Goal: Information Seeking & Learning: Learn about a topic

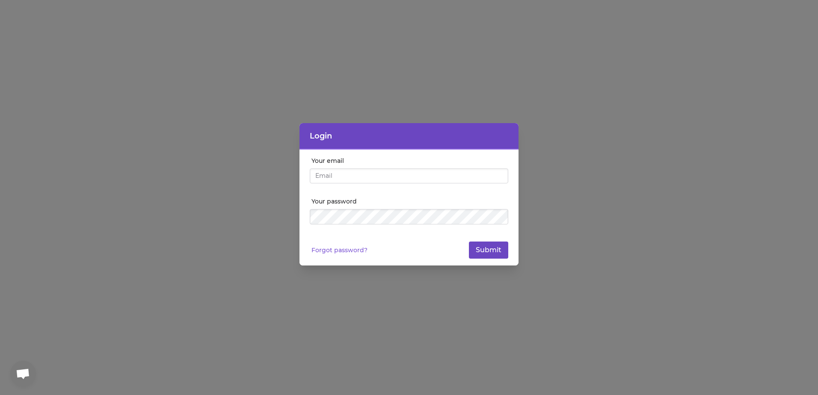
type input "[EMAIL_ADDRESS][DOMAIN_NAME]"
click at [500, 253] on button "Submit" at bounding box center [488, 250] width 39 height 17
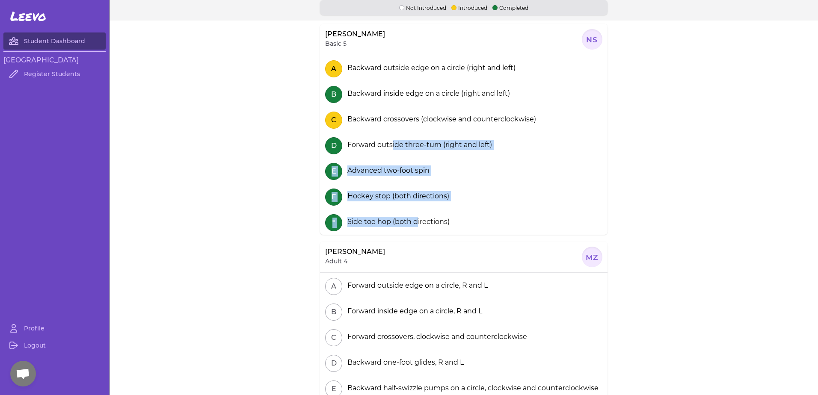
drag, startPoint x: 389, startPoint y: 147, endPoint x: 413, endPoint y: 217, distance: 73.7
click at [413, 217] on section "A Backward outside edge on a circle (right and left) B Backward inside edge on …" at bounding box center [463, 145] width 287 height 180
click at [413, 217] on div "Side toe hop (both directions)" at bounding box center [397, 222] width 106 height 10
drag, startPoint x: 392, startPoint y: 199, endPoint x: 368, endPoint y: 137, distance: 66.3
click at [368, 137] on section "A Backward outside edge on a circle (right and left) B Backward inside edge on …" at bounding box center [463, 145] width 287 height 180
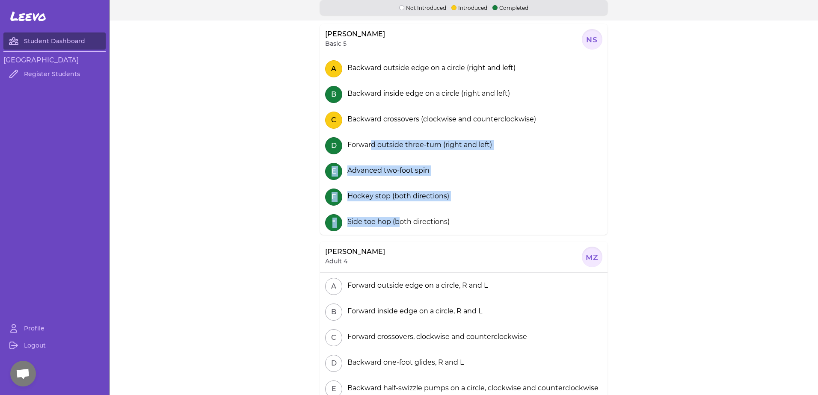
drag, startPoint x: 368, startPoint y: 137, endPoint x: 426, endPoint y: 205, distance: 89.5
click at [426, 205] on div "F Hockey stop (both directions)" at bounding box center [463, 196] width 287 height 26
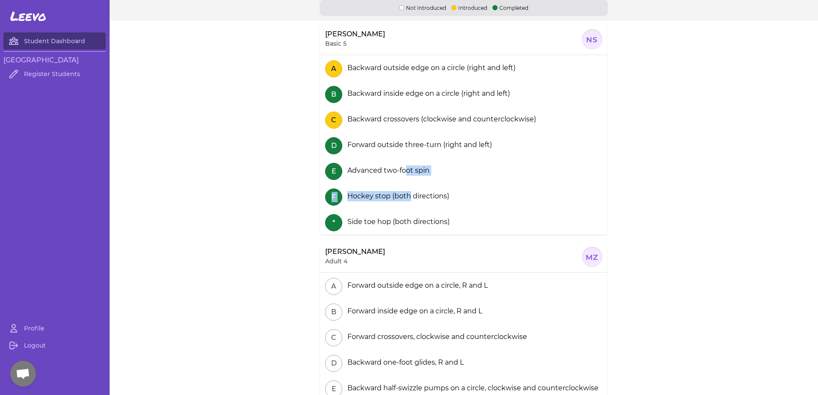
click at [410, 192] on section "A Backward outside edge on a circle (right and left) B Backward inside edge on …" at bounding box center [463, 145] width 287 height 180
drag, startPoint x: 410, startPoint y: 192, endPoint x: 416, endPoint y: 208, distance: 17.9
click at [425, 213] on div "* Side toe hop (both directions)" at bounding box center [463, 222] width 287 height 26
drag, startPoint x: 399, startPoint y: 184, endPoint x: 391, endPoint y: 159, distance: 26.6
click at [391, 159] on section "A Backward outside edge on a circle (right and left) B Backward inside edge on …" at bounding box center [463, 145] width 287 height 180
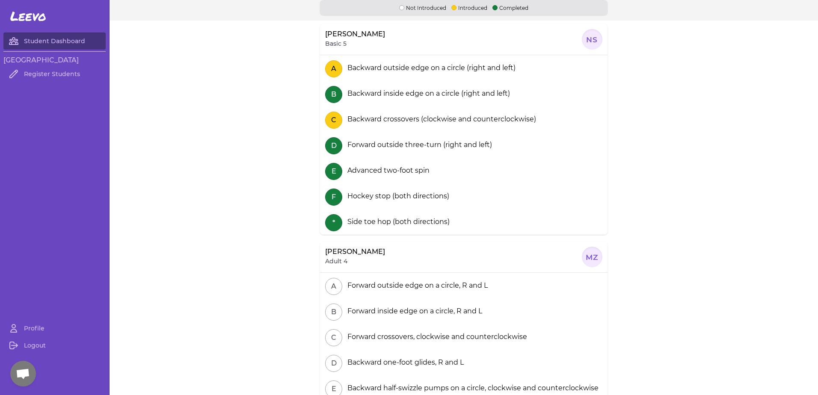
drag, startPoint x: 391, startPoint y: 159, endPoint x: 432, endPoint y: 207, distance: 63.1
click at [432, 207] on div "F Hockey stop (both directions)" at bounding box center [463, 196] width 287 height 26
drag, startPoint x: 402, startPoint y: 180, endPoint x: 412, endPoint y: 201, distance: 23.0
click at [412, 201] on section "A Backward outside edge on a circle (right and left) B Backward inside edge on …" at bounding box center [463, 145] width 287 height 180
drag, startPoint x: 412, startPoint y: 201, endPoint x: 406, endPoint y: 214, distance: 13.6
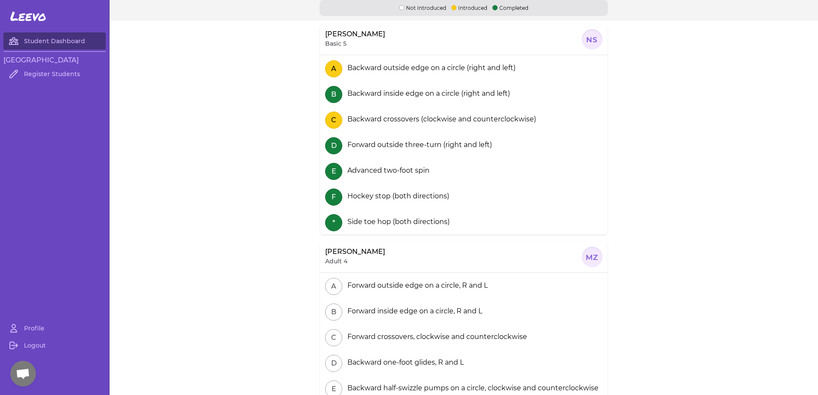
click at [419, 214] on div "* Side toe hop (both directions)" at bounding box center [463, 222] width 287 height 26
drag, startPoint x: 381, startPoint y: 178, endPoint x: 373, endPoint y: 153, distance: 26.4
click at [373, 153] on section "A Backward outside edge on a circle (right and left) B Backward inside edge on …" at bounding box center [463, 145] width 287 height 180
drag, startPoint x: 373, startPoint y: 153, endPoint x: 399, endPoint y: 185, distance: 41.1
click at [413, 204] on div "F Hockey stop (both directions)" at bounding box center [463, 196] width 287 height 26
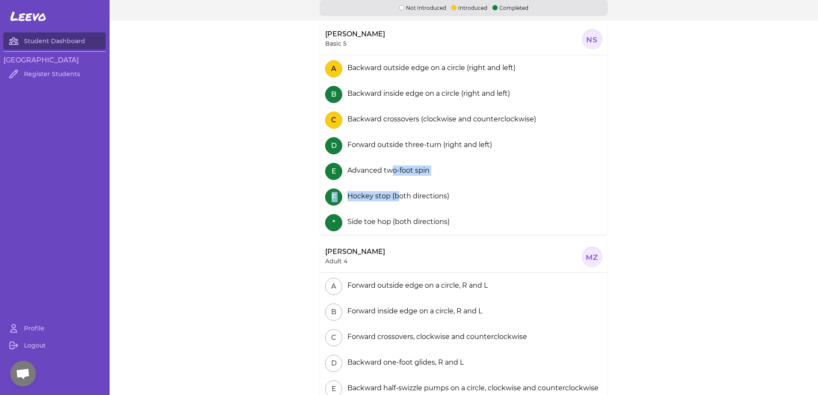
drag, startPoint x: 391, startPoint y: 178, endPoint x: 399, endPoint y: 193, distance: 16.3
click at [399, 193] on section "A Backward outside edge on a circle (right and left) B Backward inside edge on …" at bounding box center [463, 145] width 287 height 180
drag, startPoint x: 399, startPoint y: 193, endPoint x: 409, endPoint y: 212, distance: 21.4
click at [409, 212] on div "* Side toe hop (both directions)" at bounding box center [463, 222] width 287 height 26
click at [372, 164] on section "A Backward outside edge on a circle (right and left) B Backward inside edge on …" at bounding box center [463, 145] width 287 height 180
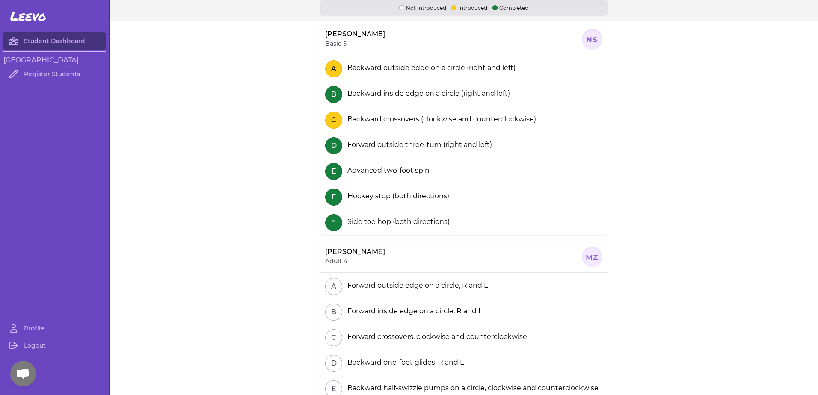
click at [402, 199] on div "Hockey stop (both directions)" at bounding box center [396, 196] width 105 height 10
click at [388, 194] on section "A Backward outside edge on a circle (right and left) B Backward inside edge on …" at bounding box center [463, 145] width 287 height 180
drag, startPoint x: 388, startPoint y: 194, endPoint x: 382, endPoint y: 197, distance: 6.7
click at [402, 208] on div "F Hockey stop (both directions)" at bounding box center [463, 196] width 287 height 26
click at [369, 154] on section "A Backward outside edge on a circle (right and left) B Backward inside edge on …" at bounding box center [463, 145] width 287 height 180
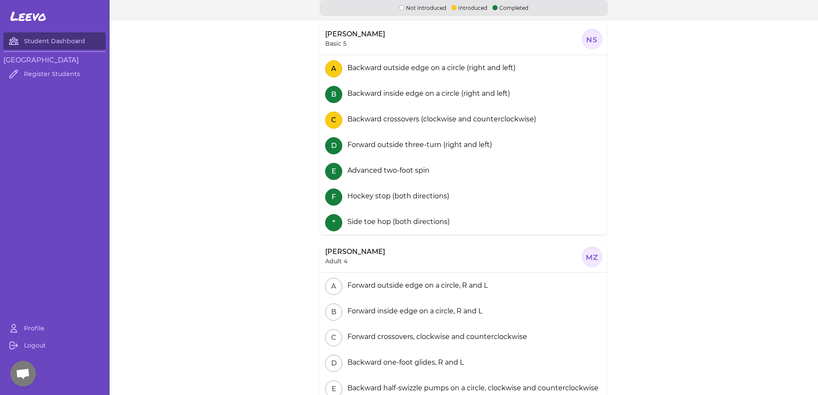
drag, startPoint x: 369, startPoint y: 154, endPoint x: 408, endPoint y: 204, distance: 63.7
click at [408, 204] on div "F Hockey stop (both directions)" at bounding box center [463, 196] width 287 height 26
